Goal: Information Seeking & Learning: Learn about a topic

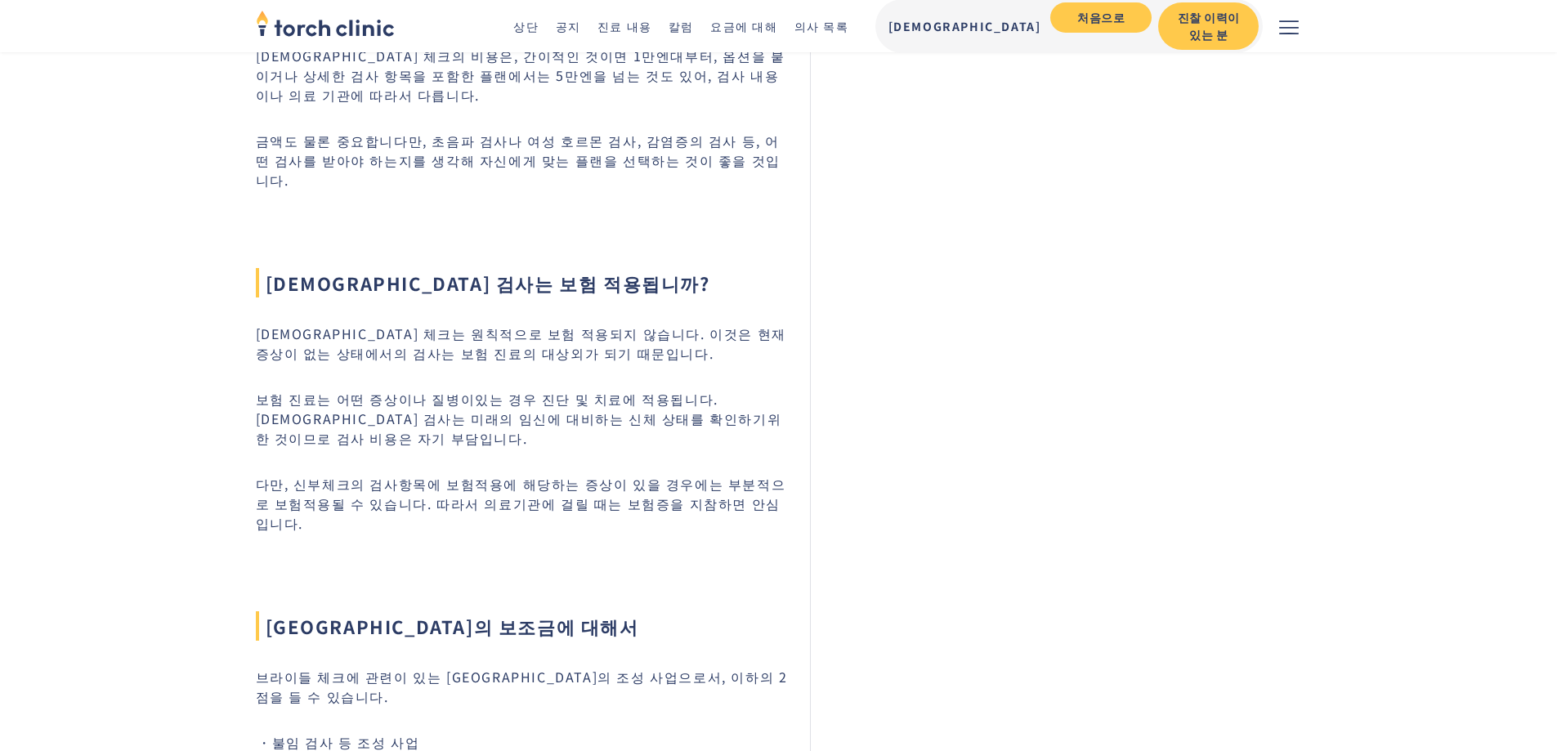
scroll to position [1396, 0]
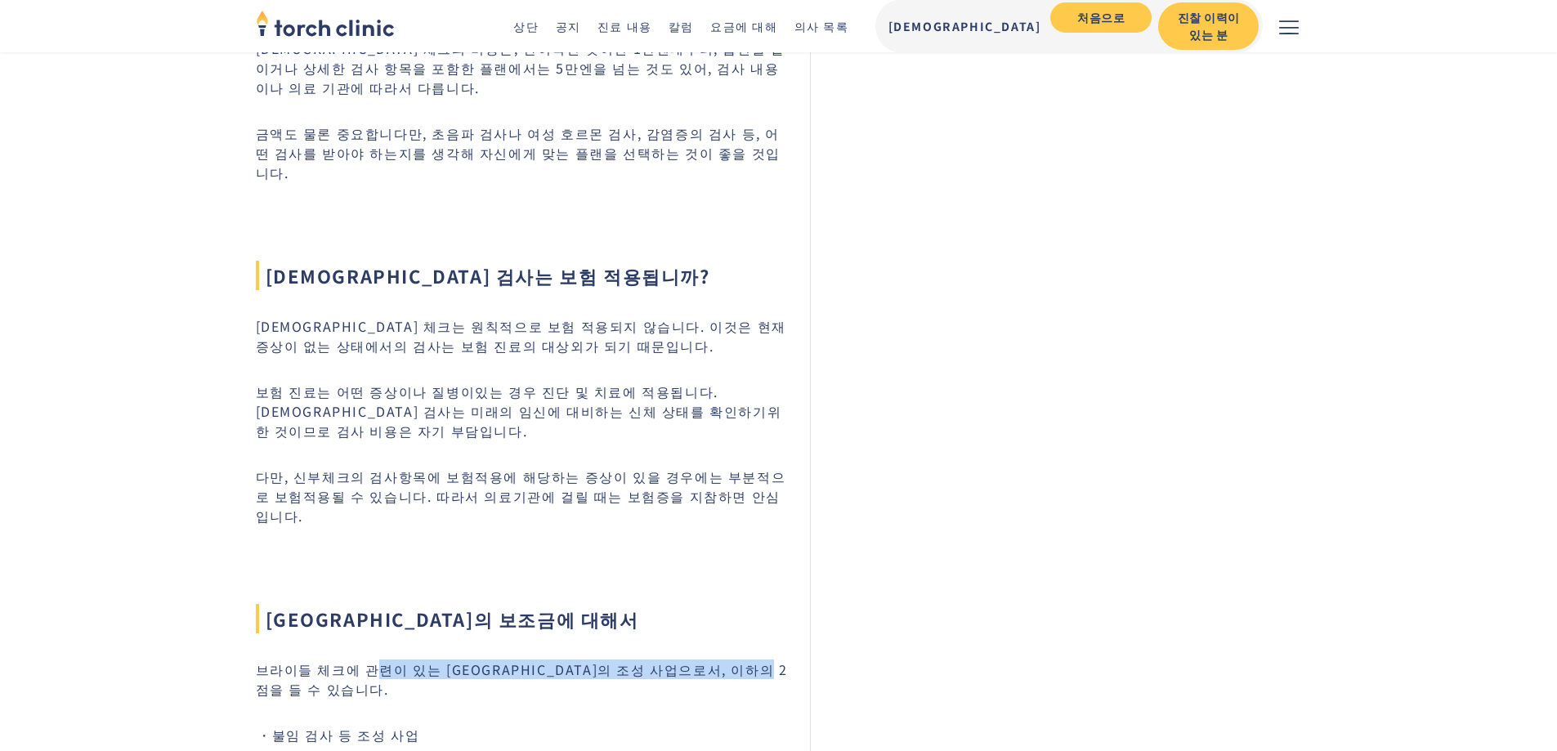
drag, startPoint x: 366, startPoint y: 448, endPoint x: 846, endPoint y: 451, distance: 479.8
click at [790, 660] on p "브라이들 체크에 관련이 있는 [GEOGRAPHIC_DATA]의 조성 사업으로서, 이하의 2점을 들 수 있습니다." at bounding box center [523, 679] width 535 height 39
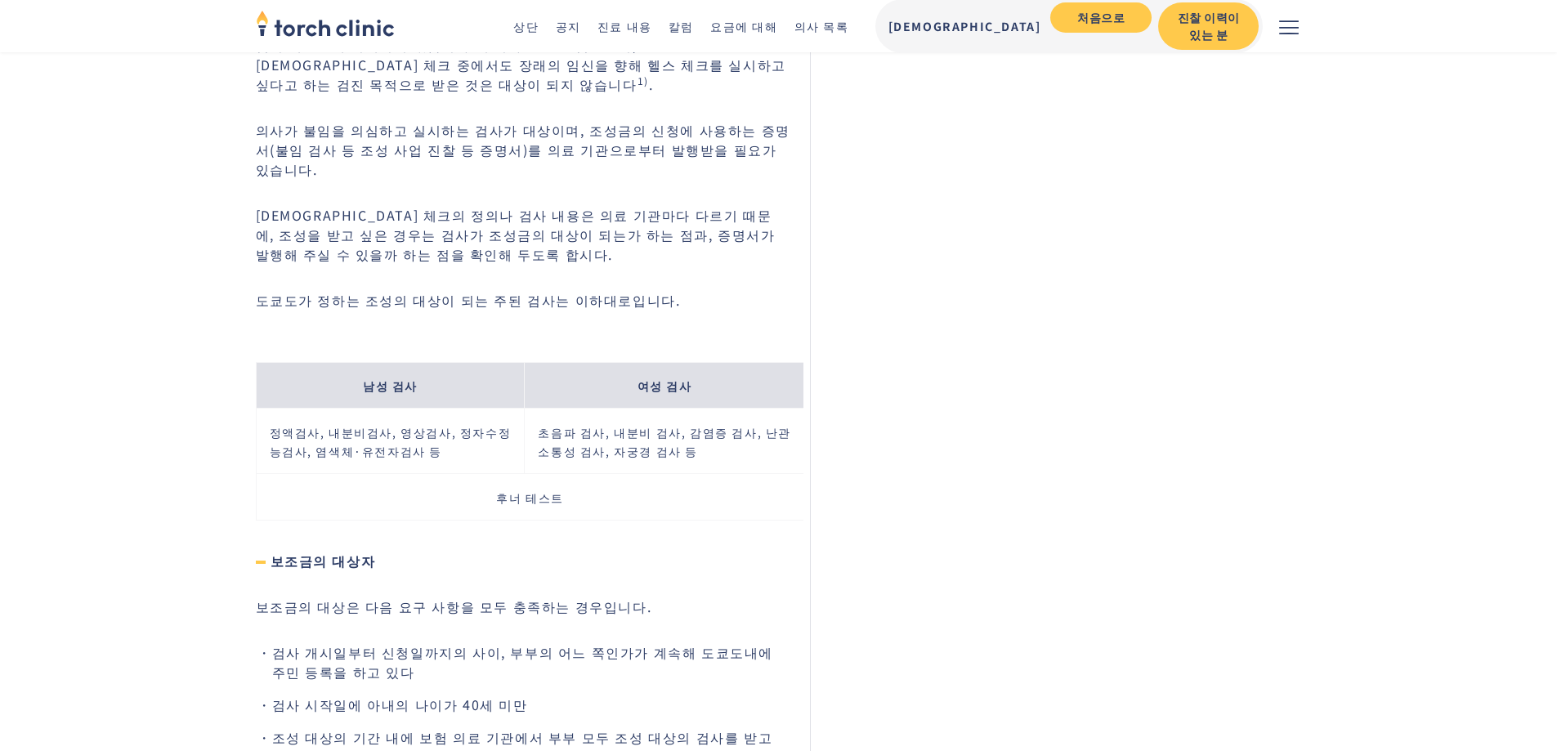
scroll to position [2622, 0]
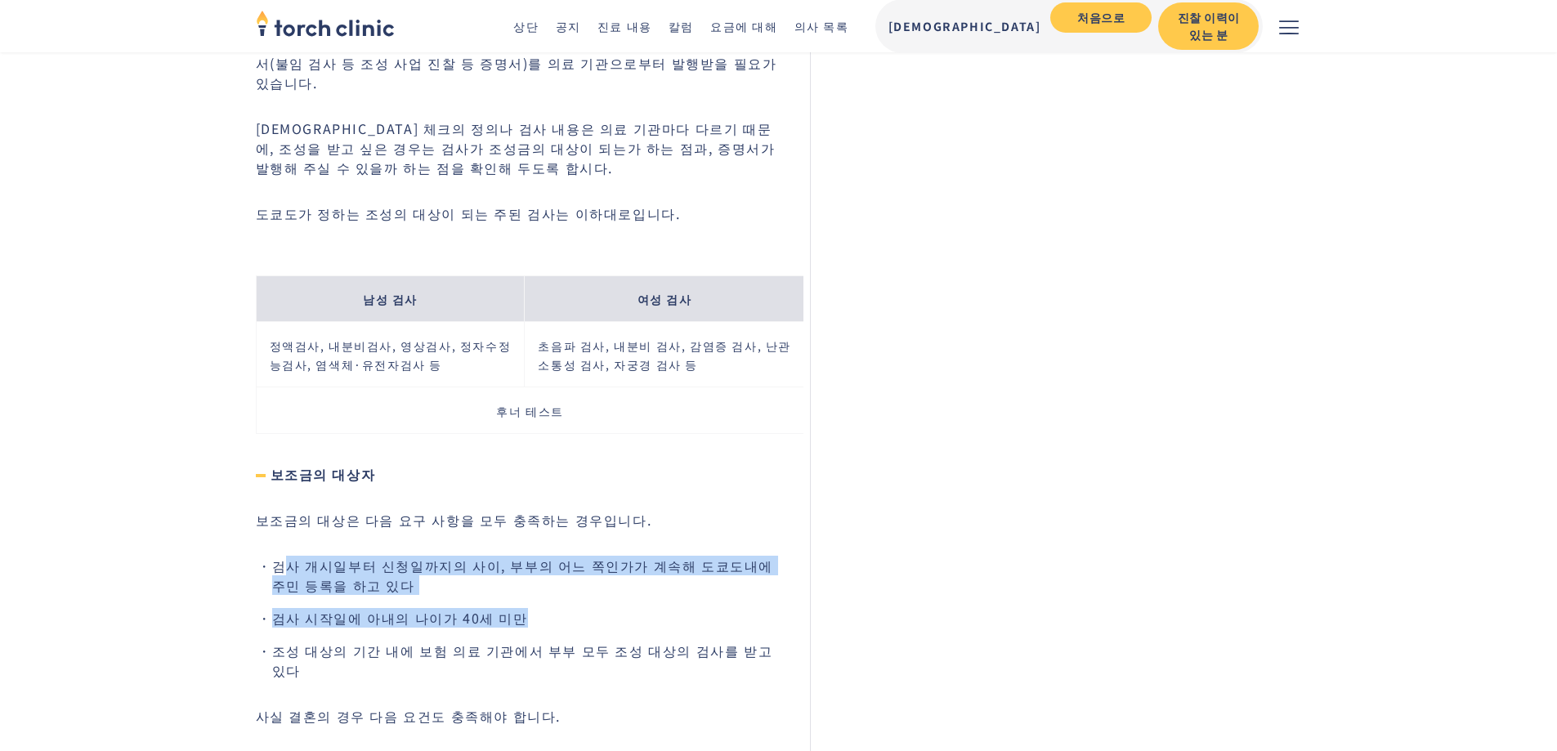
drag, startPoint x: 288, startPoint y: 244, endPoint x: 669, endPoint y: 260, distance: 381.2
click at [669, 556] on ul "검사 개시일부터 신청일까지의 사이, 부부의 어느 쪽인가가 계속해 도쿄도내에 주민 등록을 하고 있다 검사 시작일에 아내의 나이가 40세 미만 조…" at bounding box center [523, 618] width 535 height 124
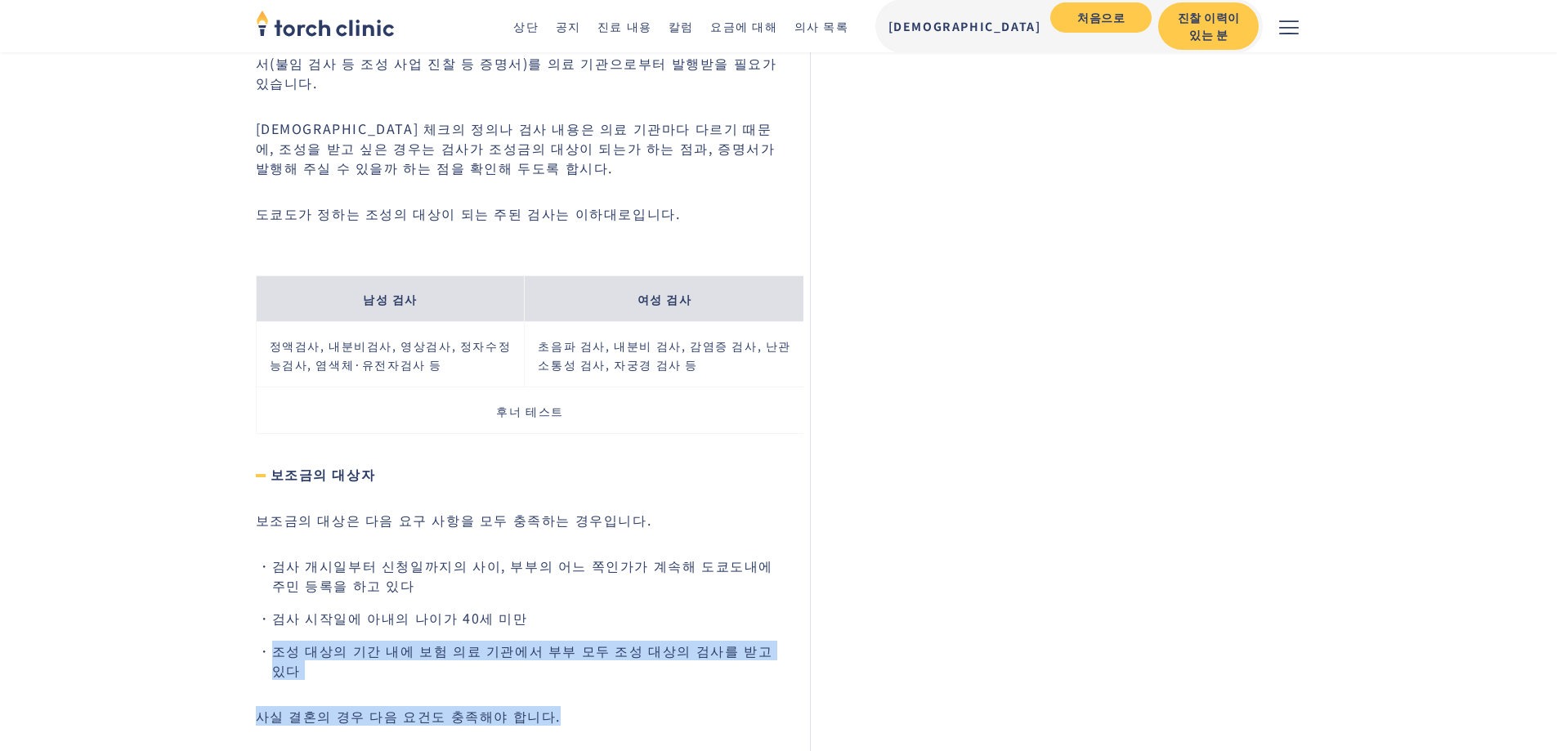
drag, startPoint x: 272, startPoint y: 310, endPoint x: 756, endPoint y: 321, distance: 484.0
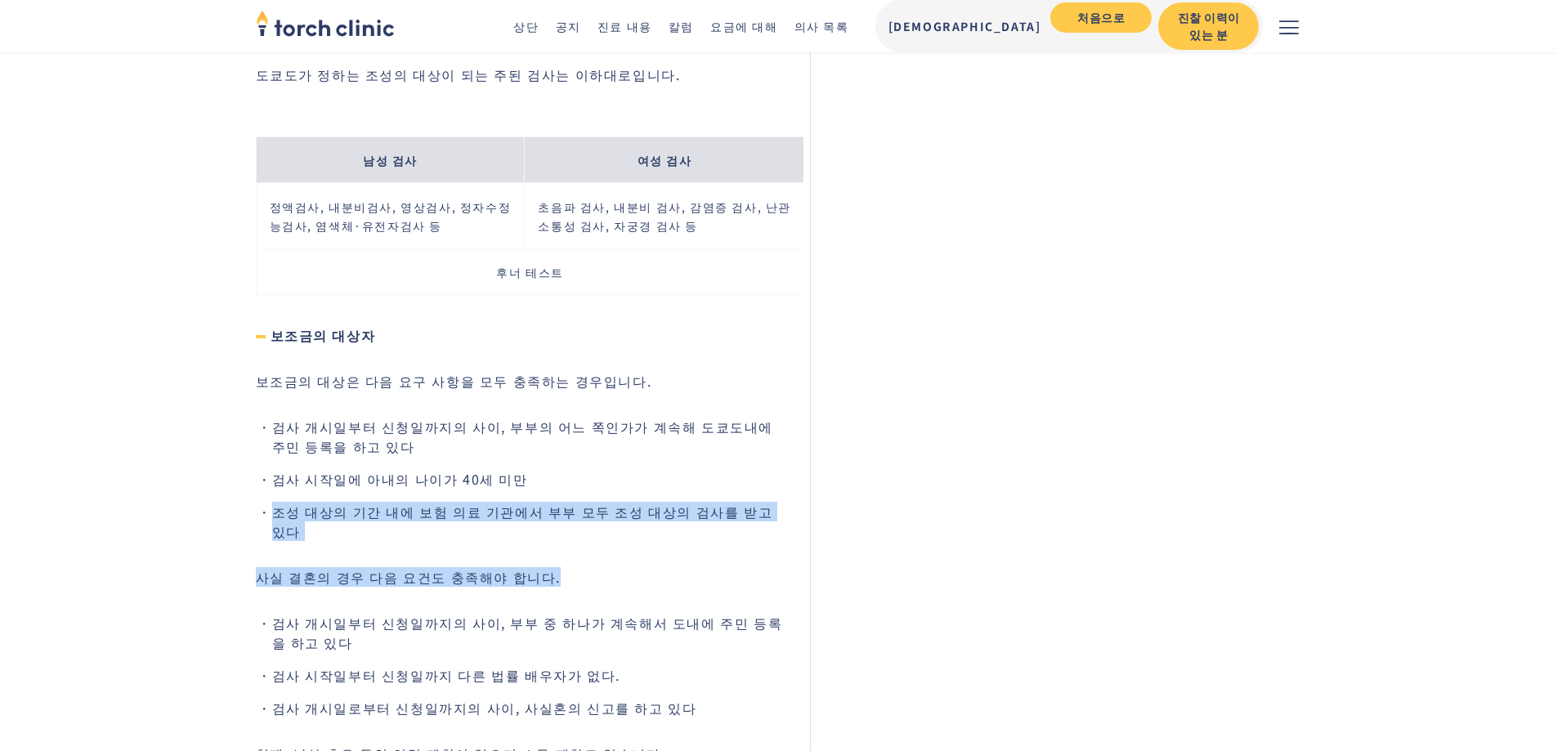
scroll to position [2867, 0]
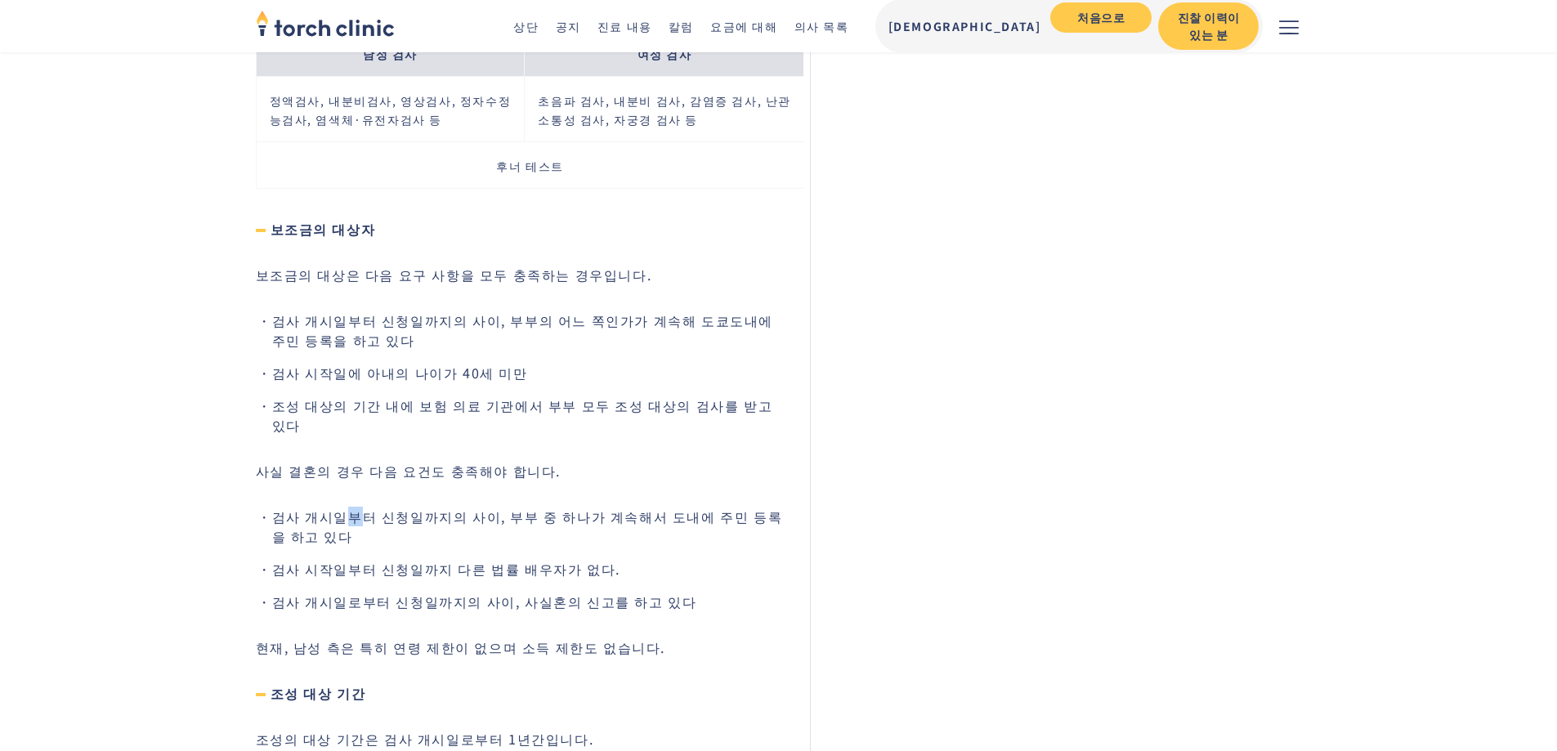
drag, startPoint x: 338, startPoint y: 145, endPoint x: 363, endPoint y: 154, distance: 26.1
click at [358, 507] on font "검사 개시일부터 신청일까지의 사이, 부부 중 하나가 계속해서 도내에 주민 등록을 하고 있다" at bounding box center [527, 526] width 511 height 39
drag, startPoint x: 302, startPoint y: 358, endPoint x: 528, endPoint y: 358, distance: 225.6
click at [521, 729] on font "조성의 대상 기간은 검사 개시일로부터 1년간입니다." at bounding box center [425, 739] width 338 height 20
drag, startPoint x: 303, startPoint y: 411, endPoint x: 794, endPoint y: 427, distance: 490.6
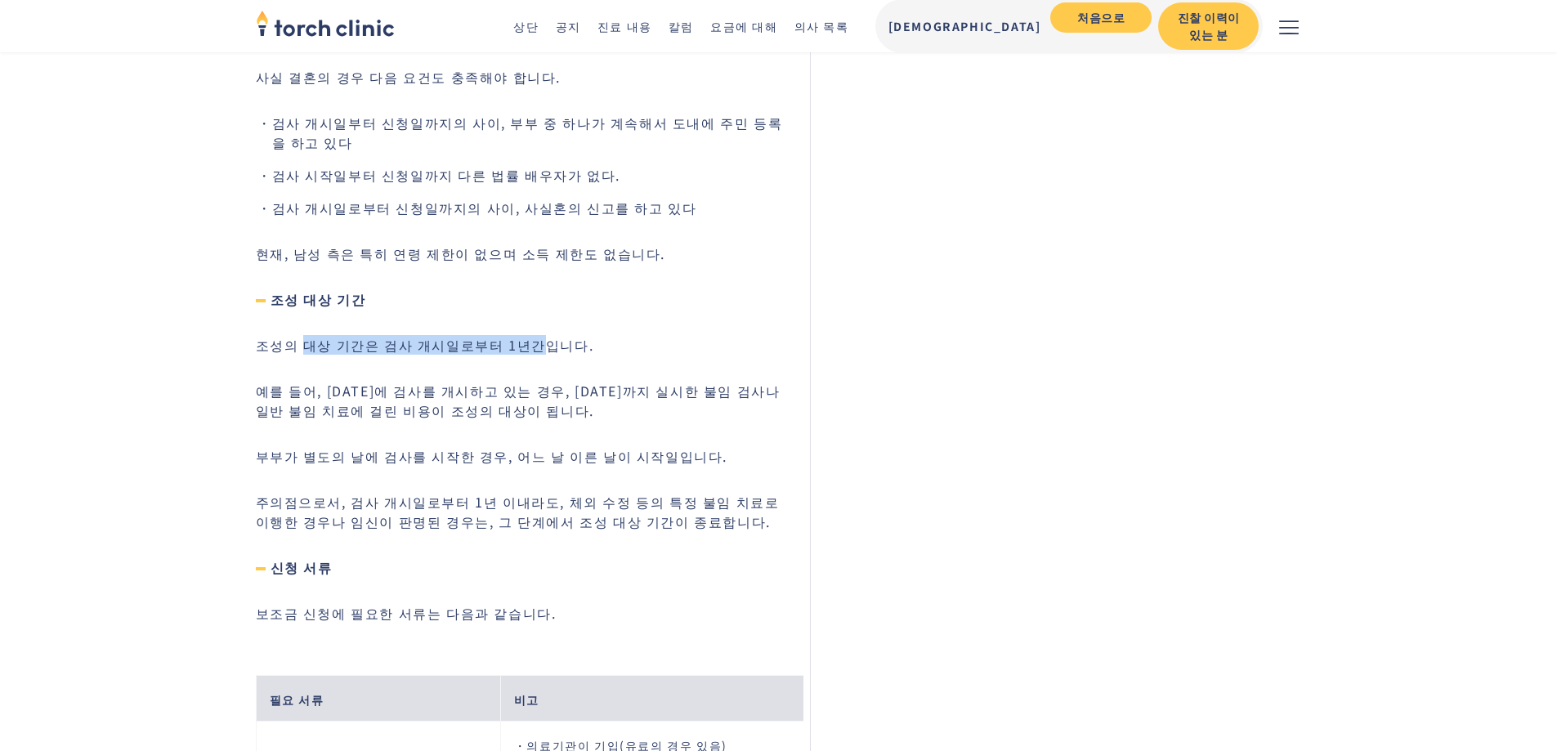
scroll to position [3276, 0]
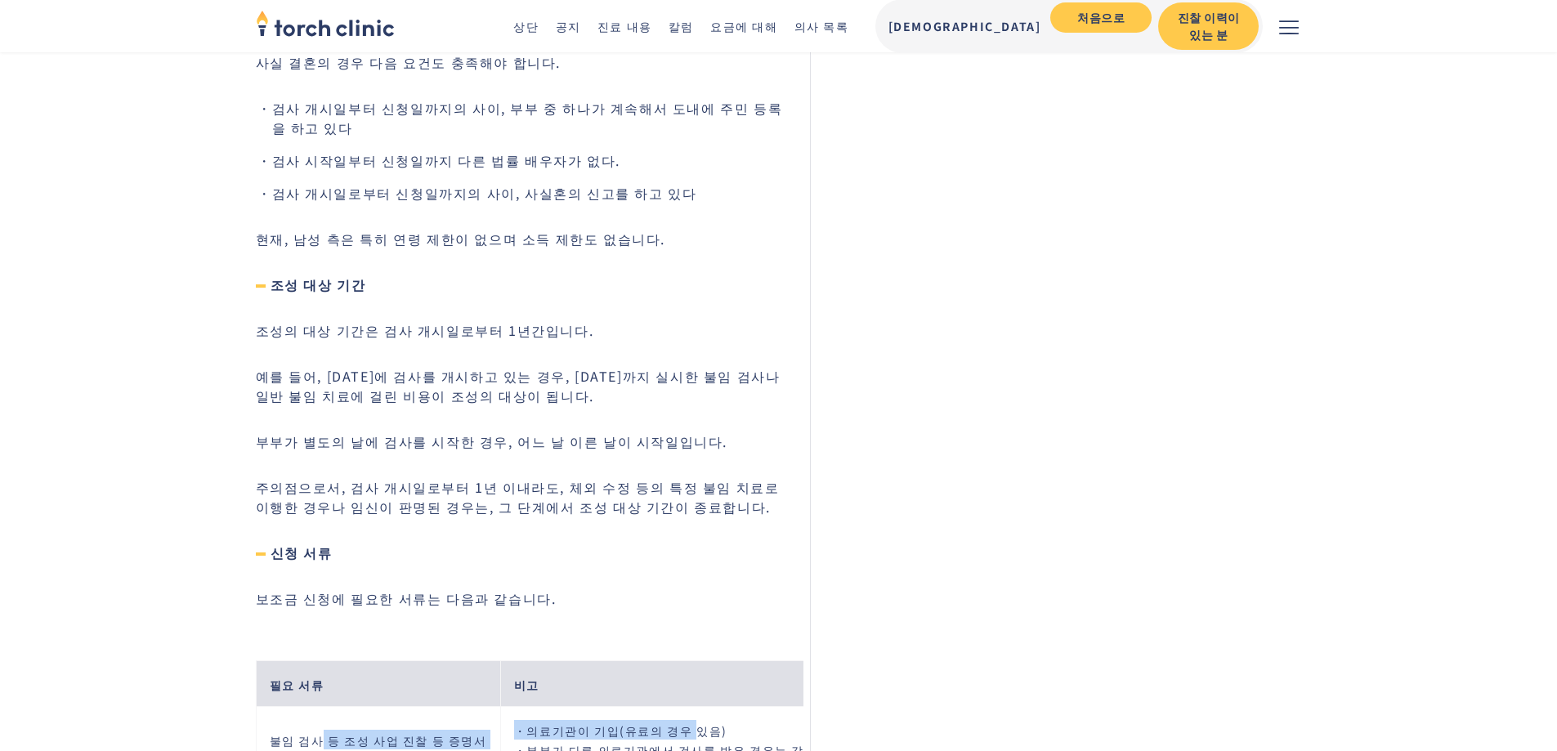
drag, startPoint x: 320, startPoint y: 352, endPoint x: 676, endPoint y: 355, distance: 356.4
click at [676, 707] on tr "불임 검사 등 조성 사업 진찰 등 증명서 ・의료기관이 기입(유료의 경우 있음) ・부부가 다른 의료기관에서 검사를 받은 경우는 각각 필요" at bounding box center [581, 739] width 651 height 65
drag, startPoint x: 338, startPoint y: 425, endPoint x: 684, endPoint y: 439, distance: 346.8
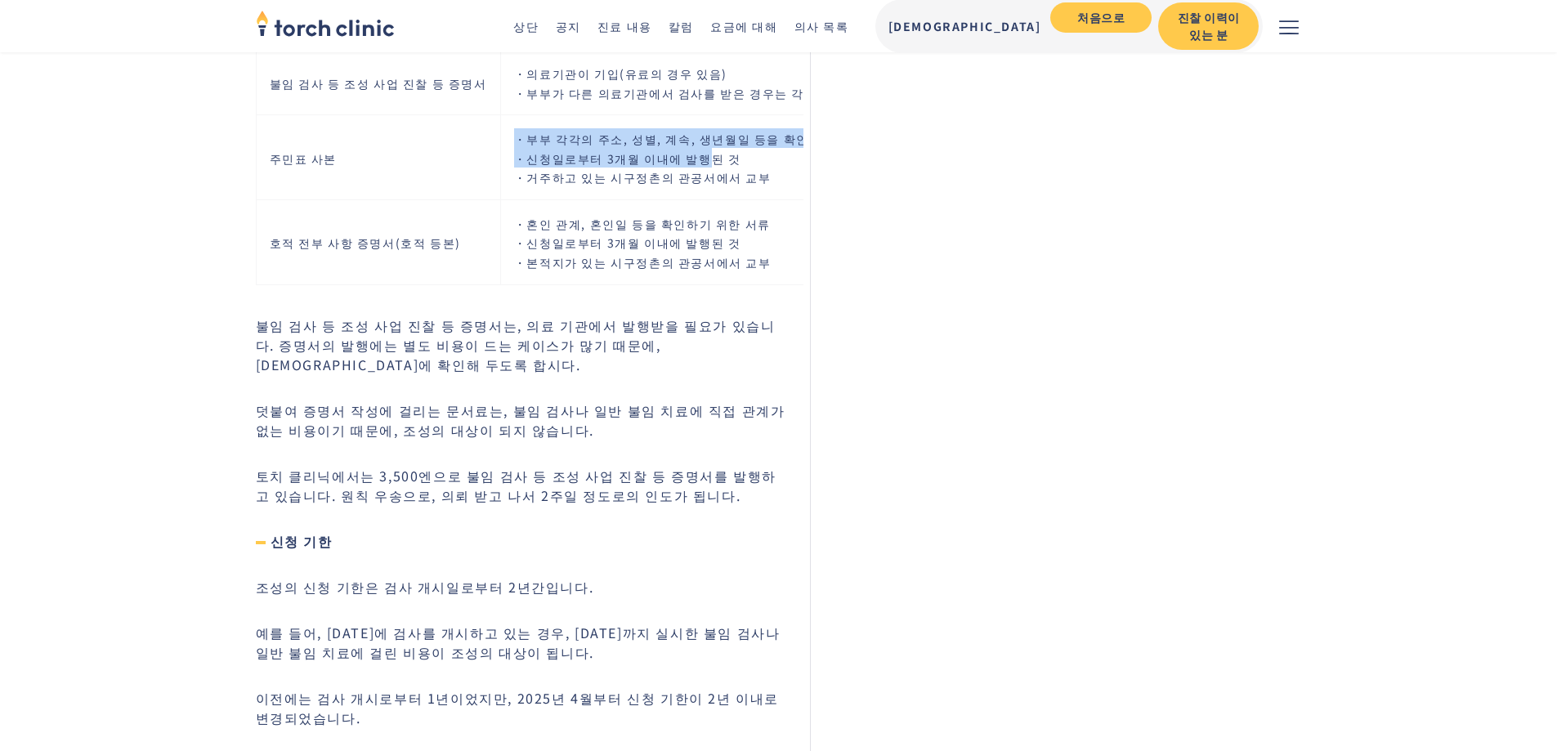
scroll to position [4011, 0]
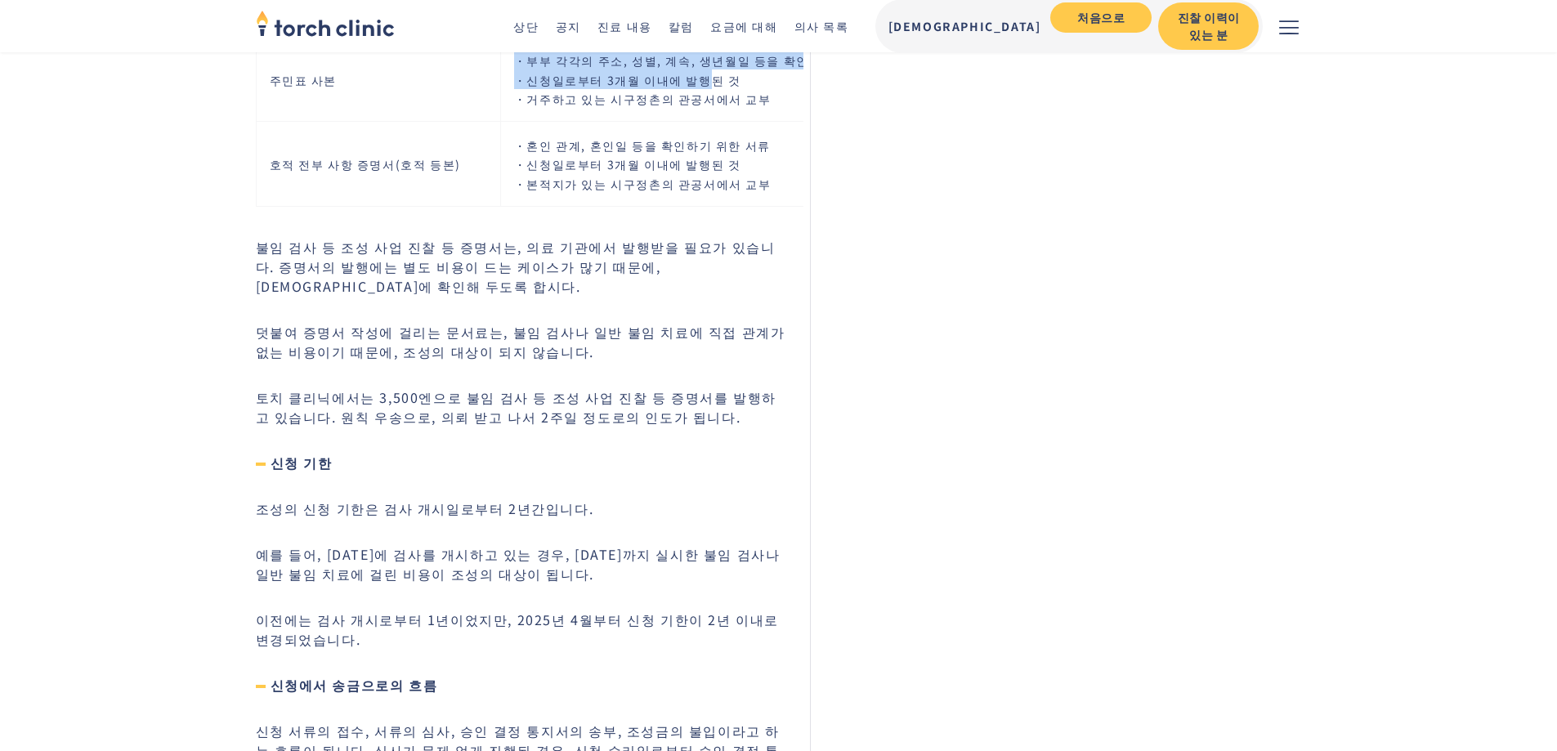
drag, startPoint x: 352, startPoint y: 454, endPoint x: 796, endPoint y: 483, distance: 444.8
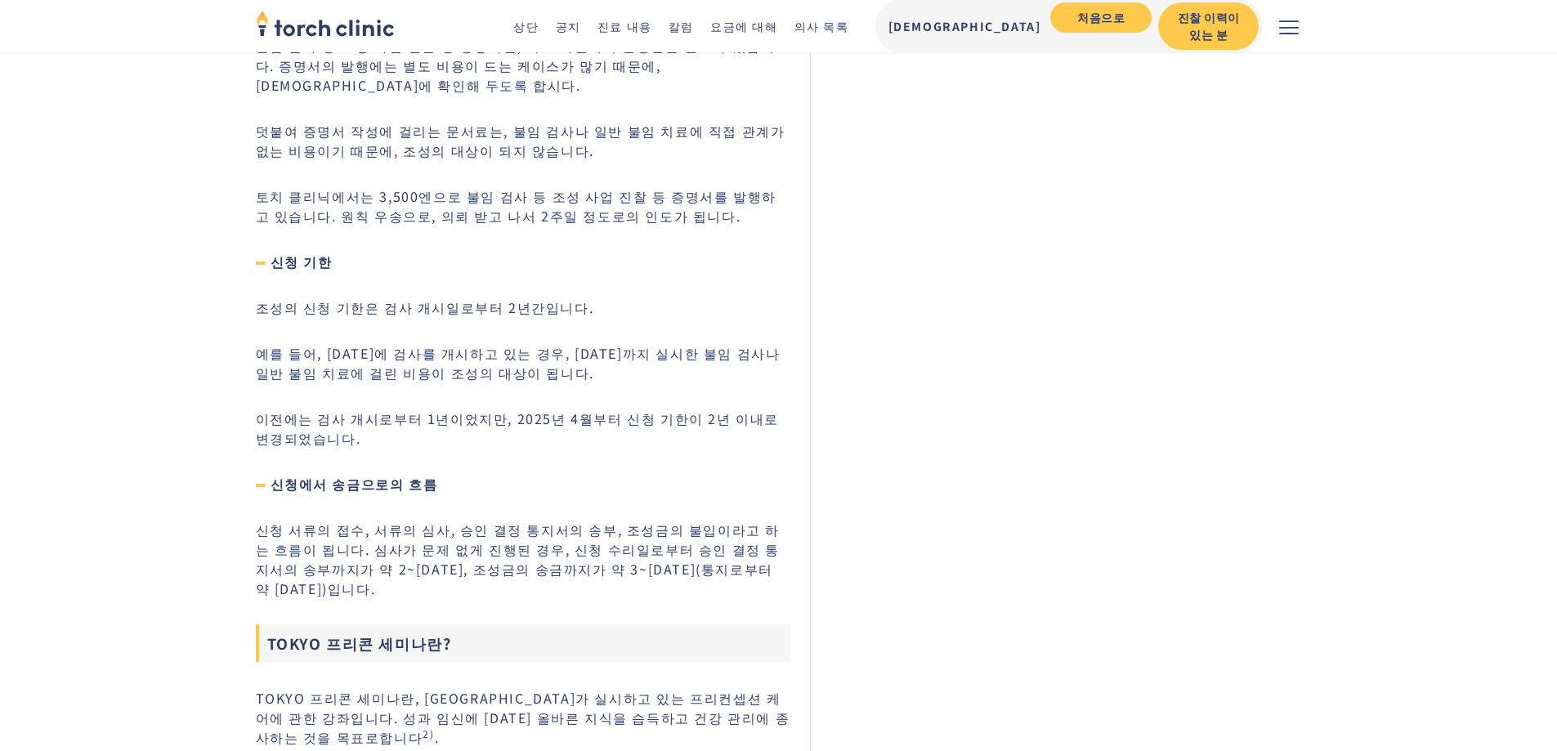
scroll to position [4338, 0]
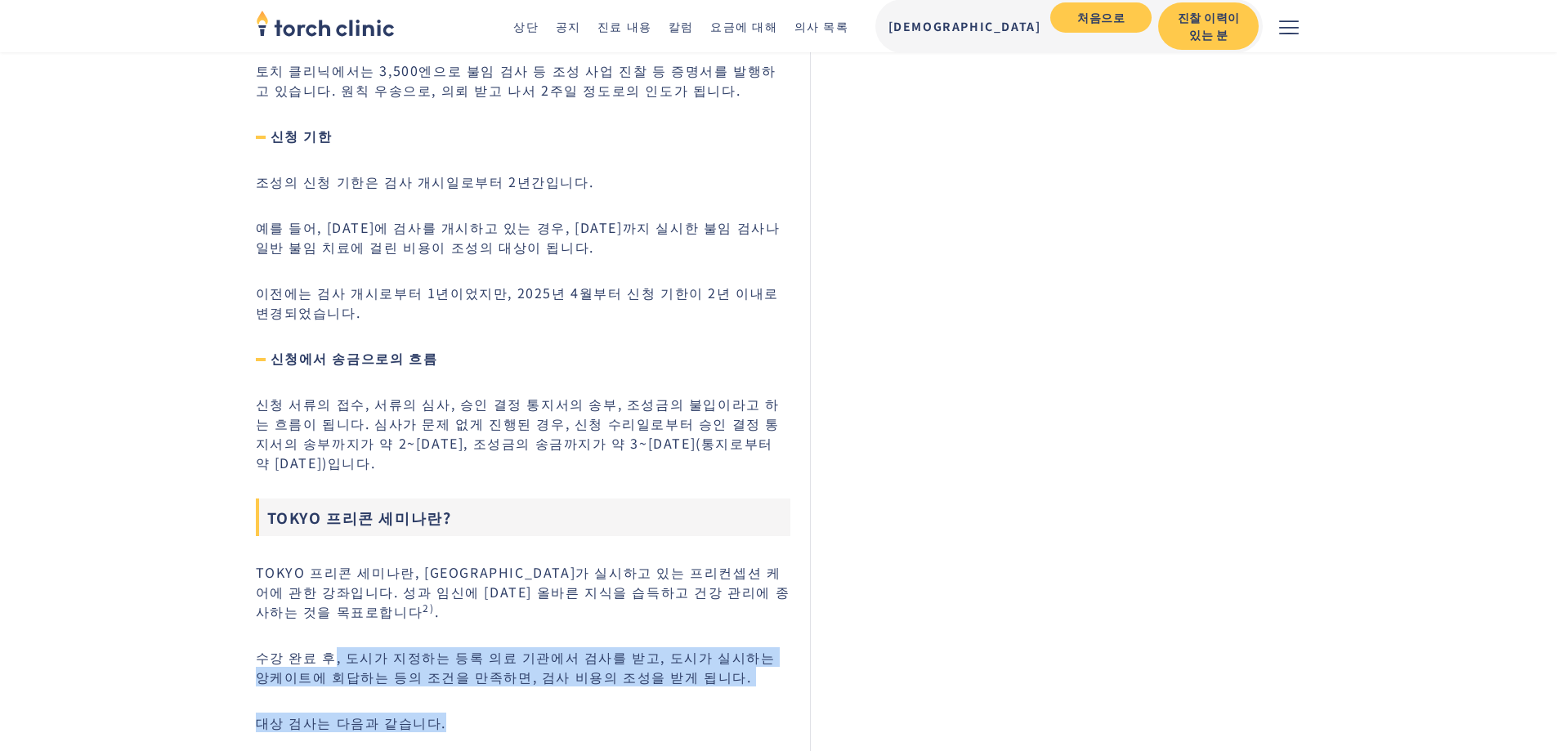
drag, startPoint x: 327, startPoint y: 194, endPoint x: 758, endPoint y: 234, distance: 433.4
click at [758, 234] on div "[DEMOGRAPHIC_DATA] 검사는 미래의 임신과 출산을위한 검사입니다. 보통은 보험적용이 되지 않으며, 검사비용은 자비로 지불해야 합니…" at bounding box center [523, 665] width 535 height 8708
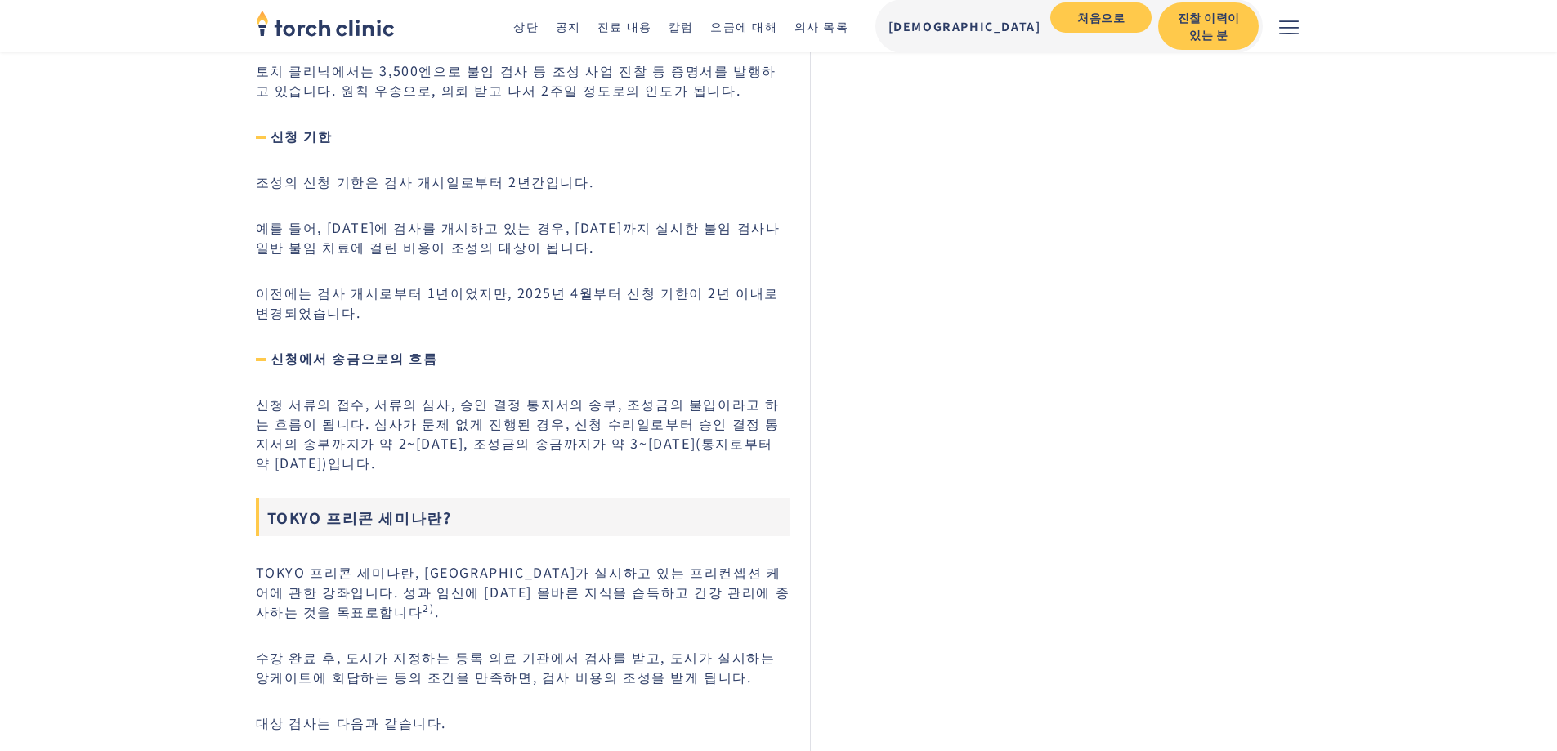
click at [758, 234] on div "[DEMOGRAPHIC_DATA] 검사는 미래의 임신과 출산을위한 검사입니다. 보통은 보험적용이 되지 않으며, 검사비용은 자비로 지불해야 합니…" at bounding box center [523, 665] width 535 height 8708
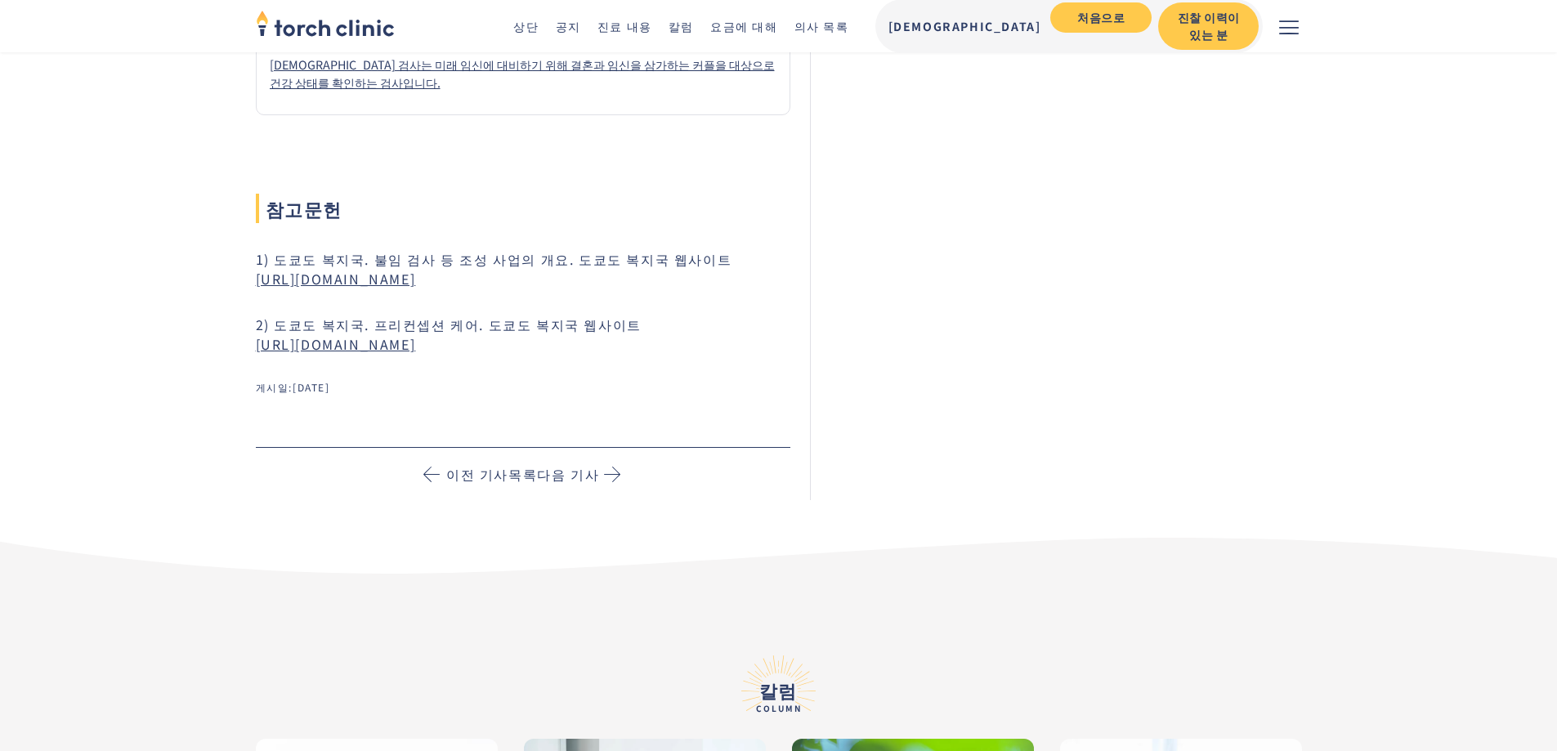
scroll to position [8997, 0]
